Goal: Transaction & Acquisition: Purchase product/service

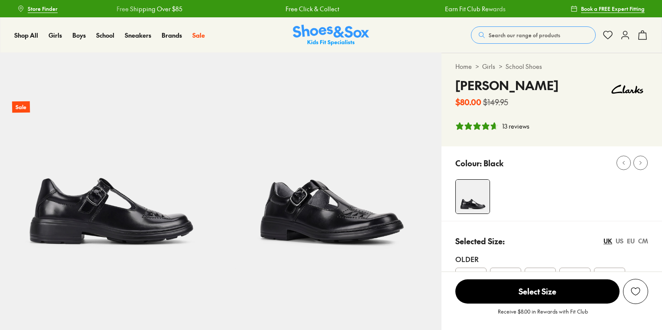
select select "*"
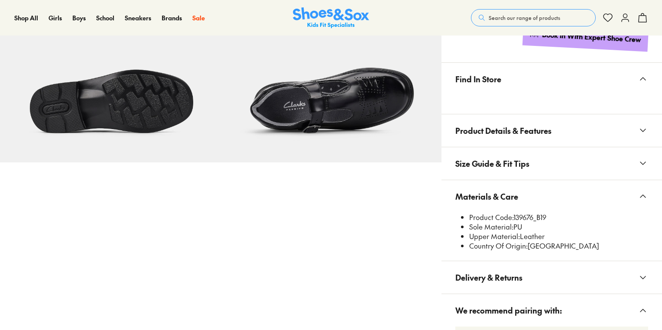
click at [514, 16] on span "Search our range of products" at bounding box center [523, 18] width 71 height 8
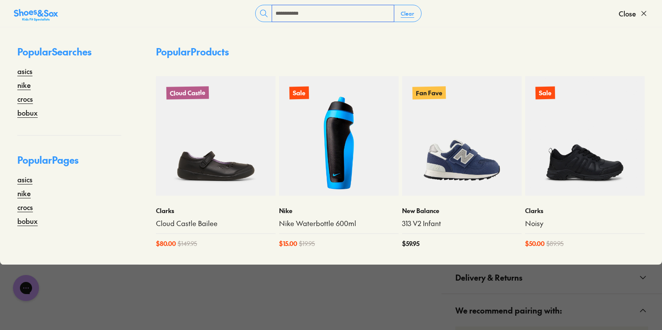
type input "**********"
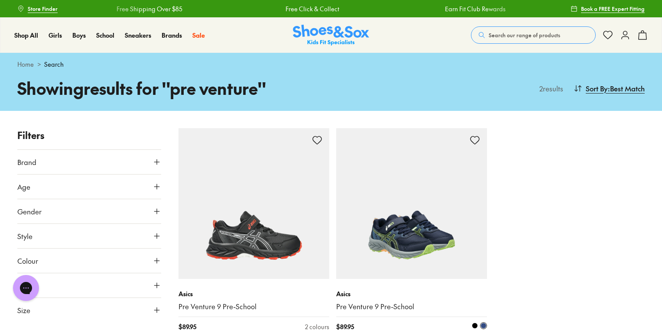
click at [383, 187] on img at bounding box center [411, 203] width 151 height 151
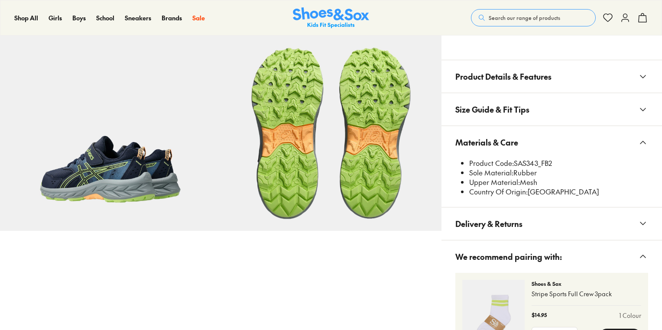
select select "*"
drag, startPoint x: 514, startPoint y: 163, endPoint x: 537, endPoint y: 165, distance: 23.0
click at [537, 165] on li "Product Code: SAS343_FB2" at bounding box center [558, 163] width 179 height 10
